Goal: Find contact information: Find contact information

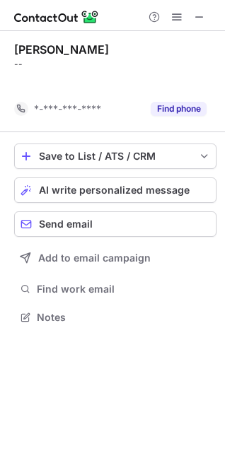
scroll to position [285, 225]
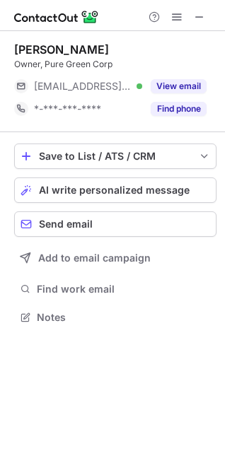
scroll to position [307, 225]
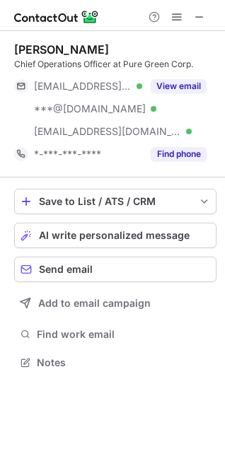
scroll to position [353, 225]
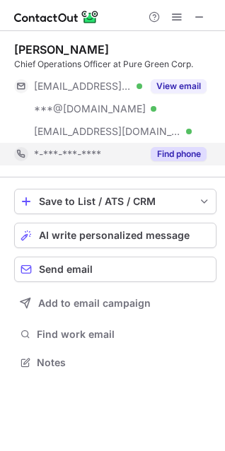
click at [167, 146] on div "Find phone" at bounding box center [174, 154] width 64 height 23
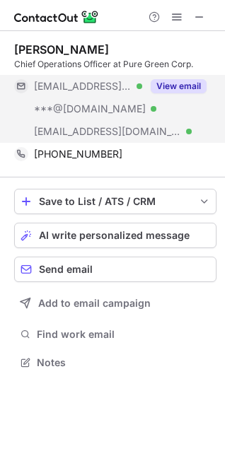
click at [191, 82] on button "View email" at bounding box center [178, 86] width 56 height 14
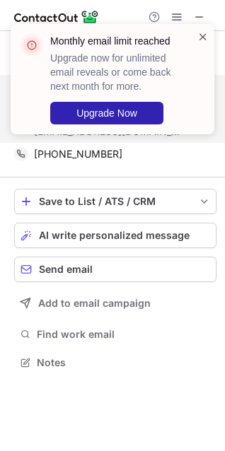
click at [202, 33] on span at bounding box center [202, 37] width 11 height 14
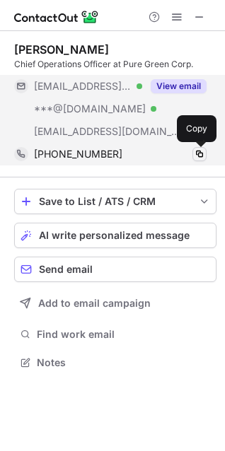
click at [202, 152] on span at bounding box center [199, 153] width 11 height 11
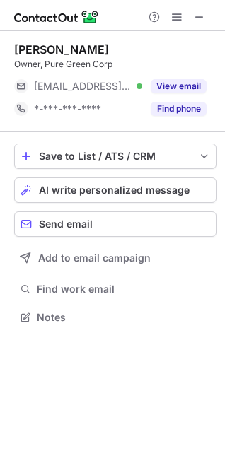
scroll to position [307, 225]
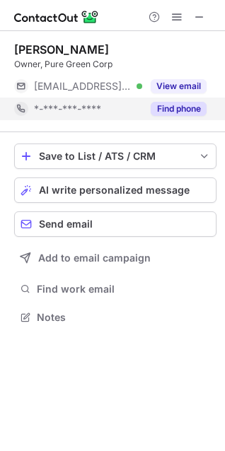
click at [178, 108] on button "Find phone" at bounding box center [178, 109] width 56 height 14
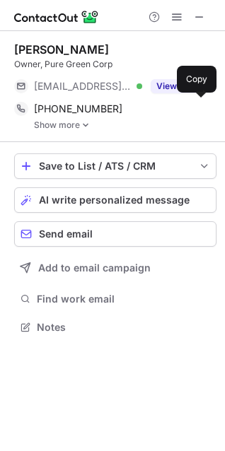
scroll to position [317, 225]
click at [199, 111] on span at bounding box center [199, 108] width 11 height 11
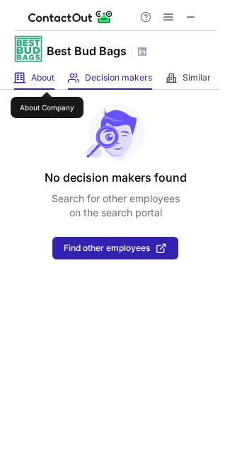
click at [47, 79] on span "About" at bounding box center [42, 77] width 23 height 11
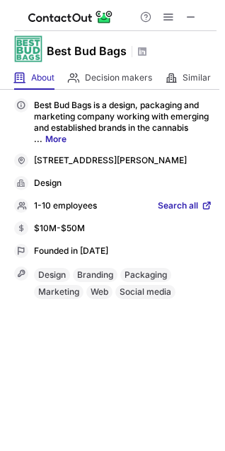
click at [190, 213] on span "Search all" at bounding box center [178, 206] width 40 height 13
click at [196, 16] on span at bounding box center [190, 16] width 11 height 11
click at [163, 213] on span "Search all" at bounding box center [178, 206] width 40 height 13
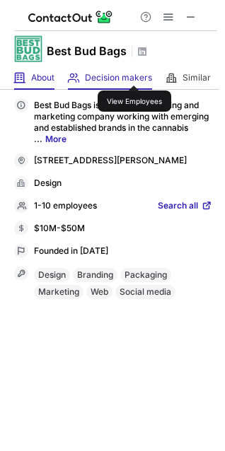
click at [114, 77] on span "Decision makers" at bounding box center [118, 77] width 67 height 11
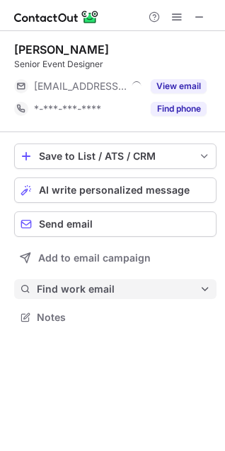
scroll to position [307, 225]
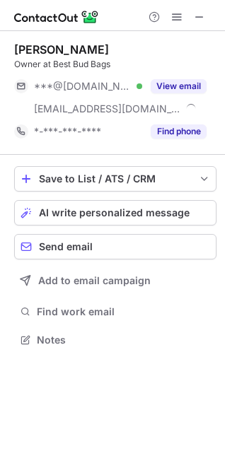
scroll to position [330, 225]
